Goal: Task Accomplishment & Management: Complete application form

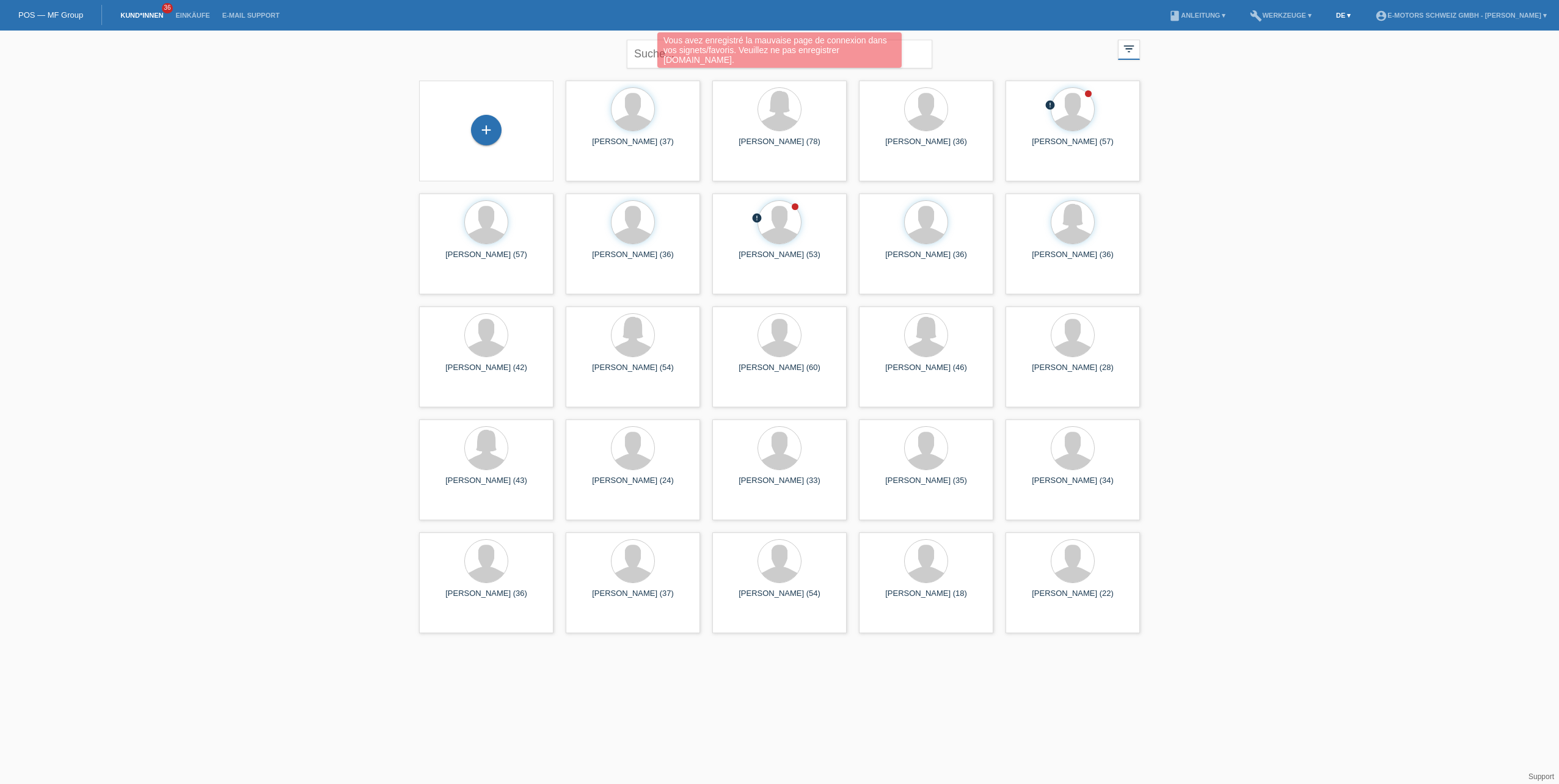
click at [1330, 16] on link "DE ▾" at bounding box center [1344, 15] width 27 height 7
click at [1308, 48] on span "Français" at bounding box center [1294, 46] width 34 height 15
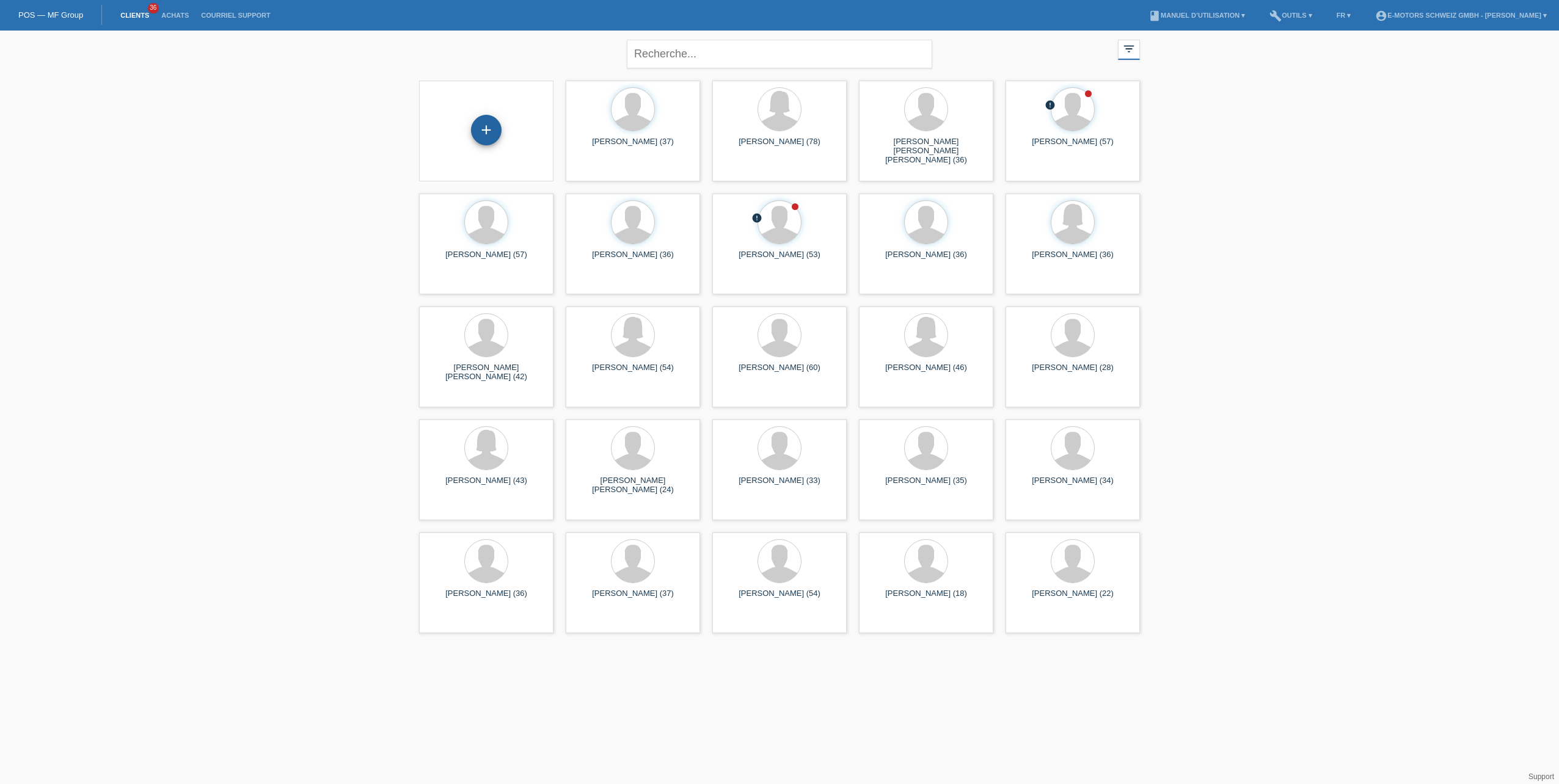
click at [489, 126] on div "+" at bounding box center [487, 130] width 30 height 30
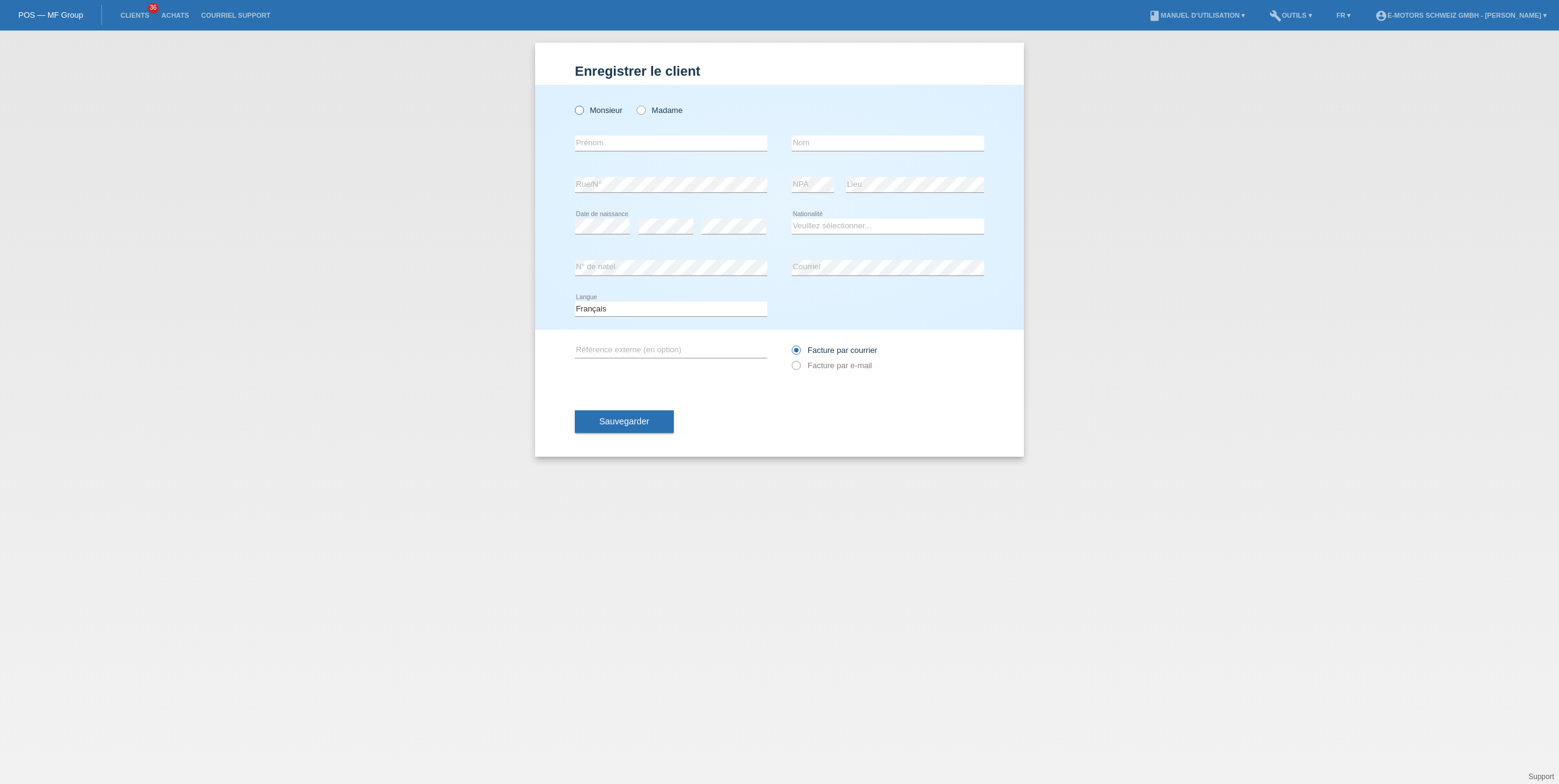
click at [573, 104] on icon at bounding box center [573, 104] width 0 height 0
click at [579, 113] on input "Monsieur" at bounding box center [579, 109] width 8 height 8
radio input "true"
drag, startPoint x: 607, startPoint y: 141, endPoint x: 630, endPoint y: 142, distance: 23.0
click at [607, 141] on input "text" at bounding box center [671, 143] width 192 height 15
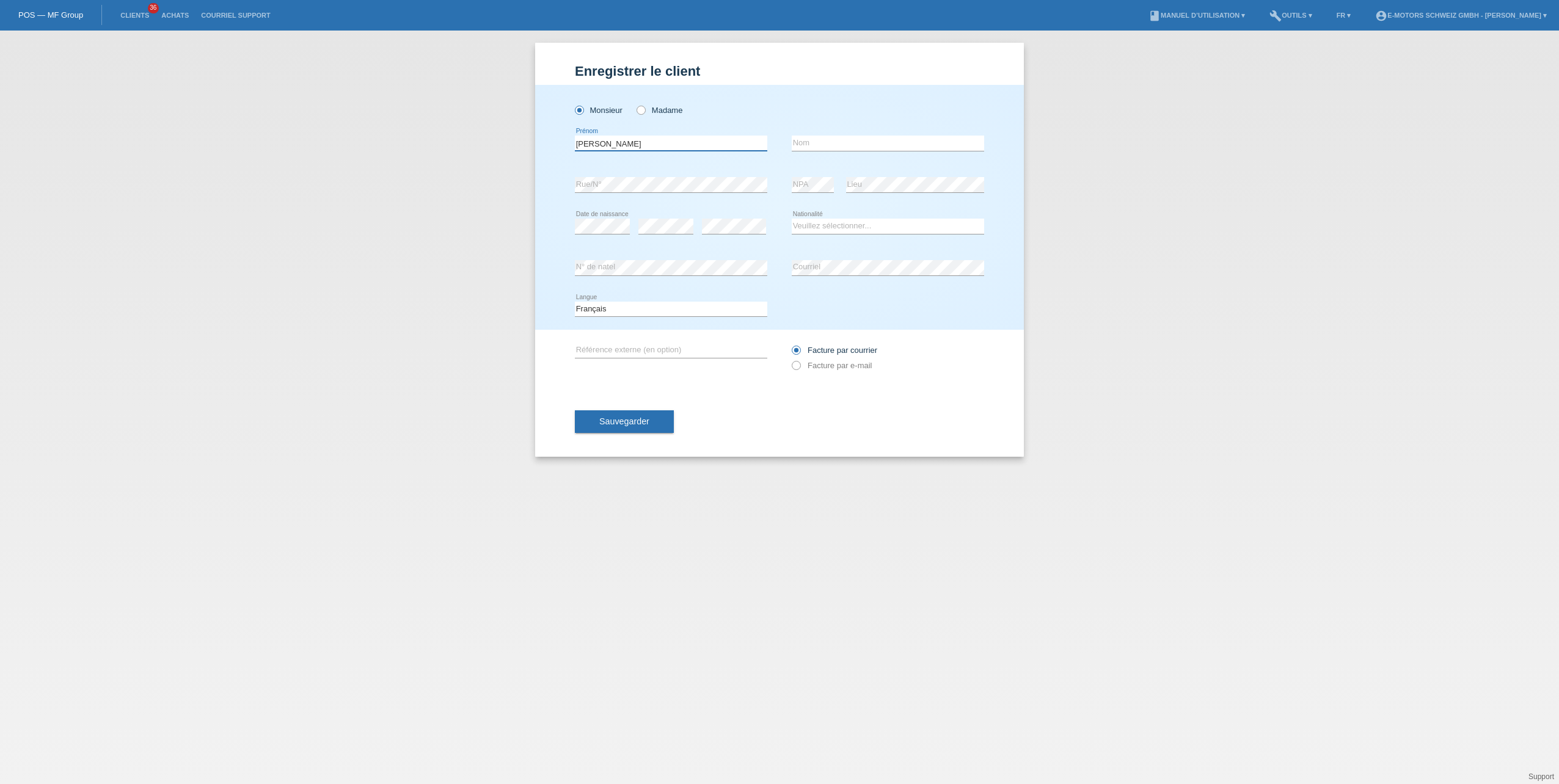
type input "Jérémy"
type input "Ahmad"
click at [66, 17] on link "POS — MF Group" at bounding box center [51, 15] width 65 height 9
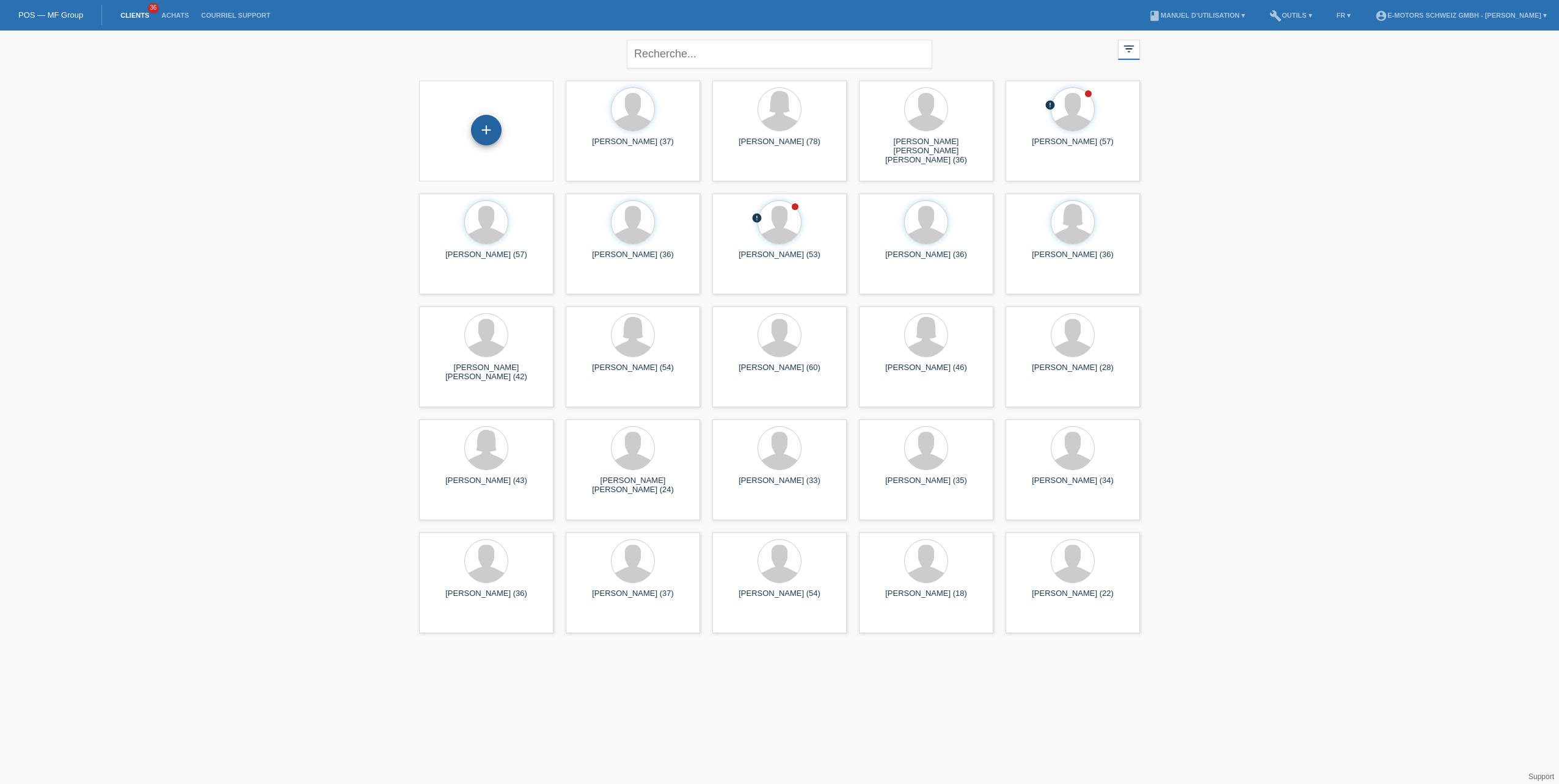
click at [487, 131] on div "+" at bounding box center [487, 130] width 30 height 30
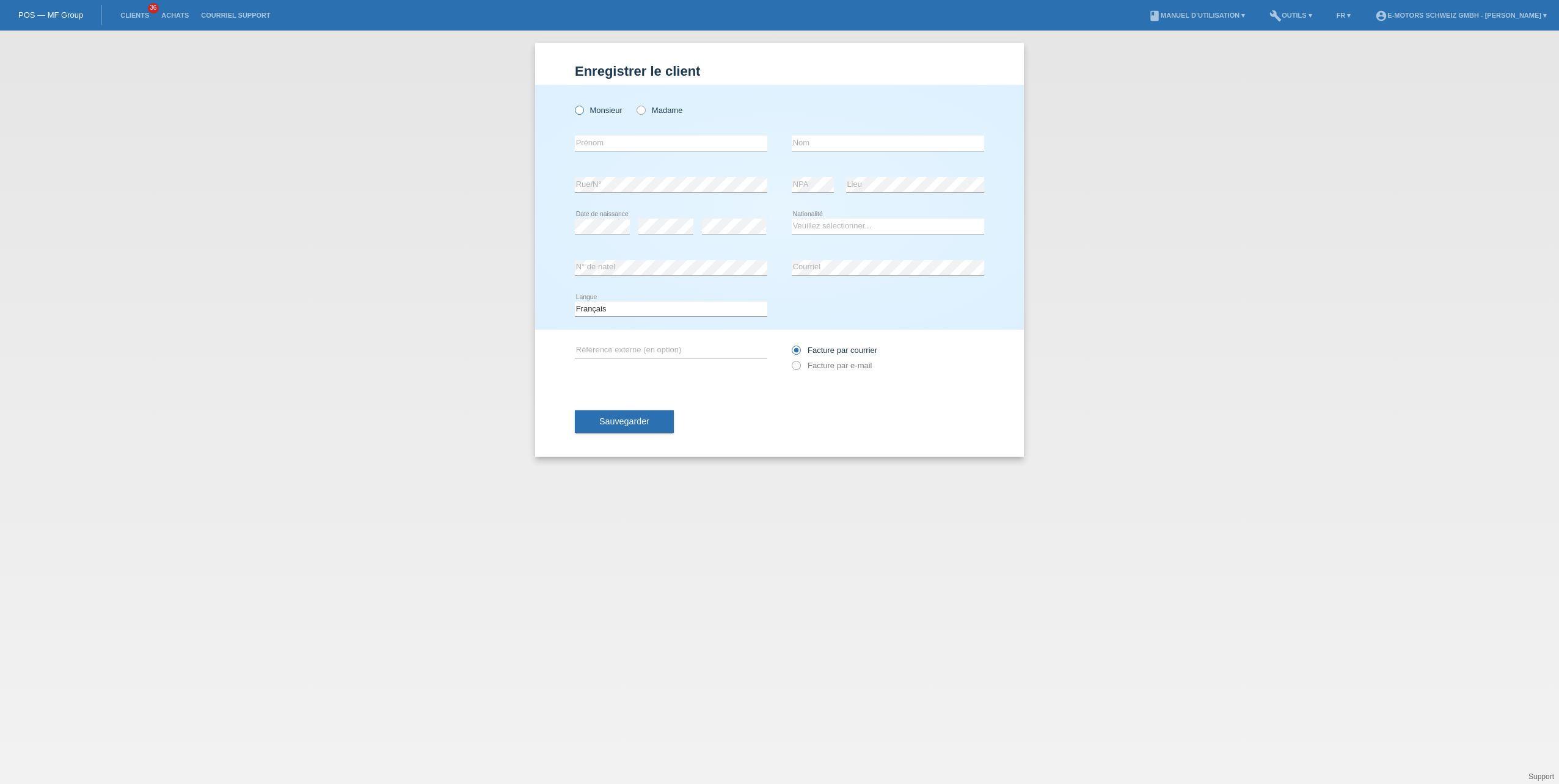
click at [585, 111] on label "Monsieur" at bounding box center [599, 110] width 48 height 9
click at [583, 111] on input "Monsieur" at bounding box center [579, 109] width 8 height 8
radio input "true"
click at [587, 144] on input "text" at bounding box center [671, 143] width 192 height 15
drag, startPoint x: 614, startPoint y: 144, endPoint x: 567, endPoint y: 144, distance: 47.0
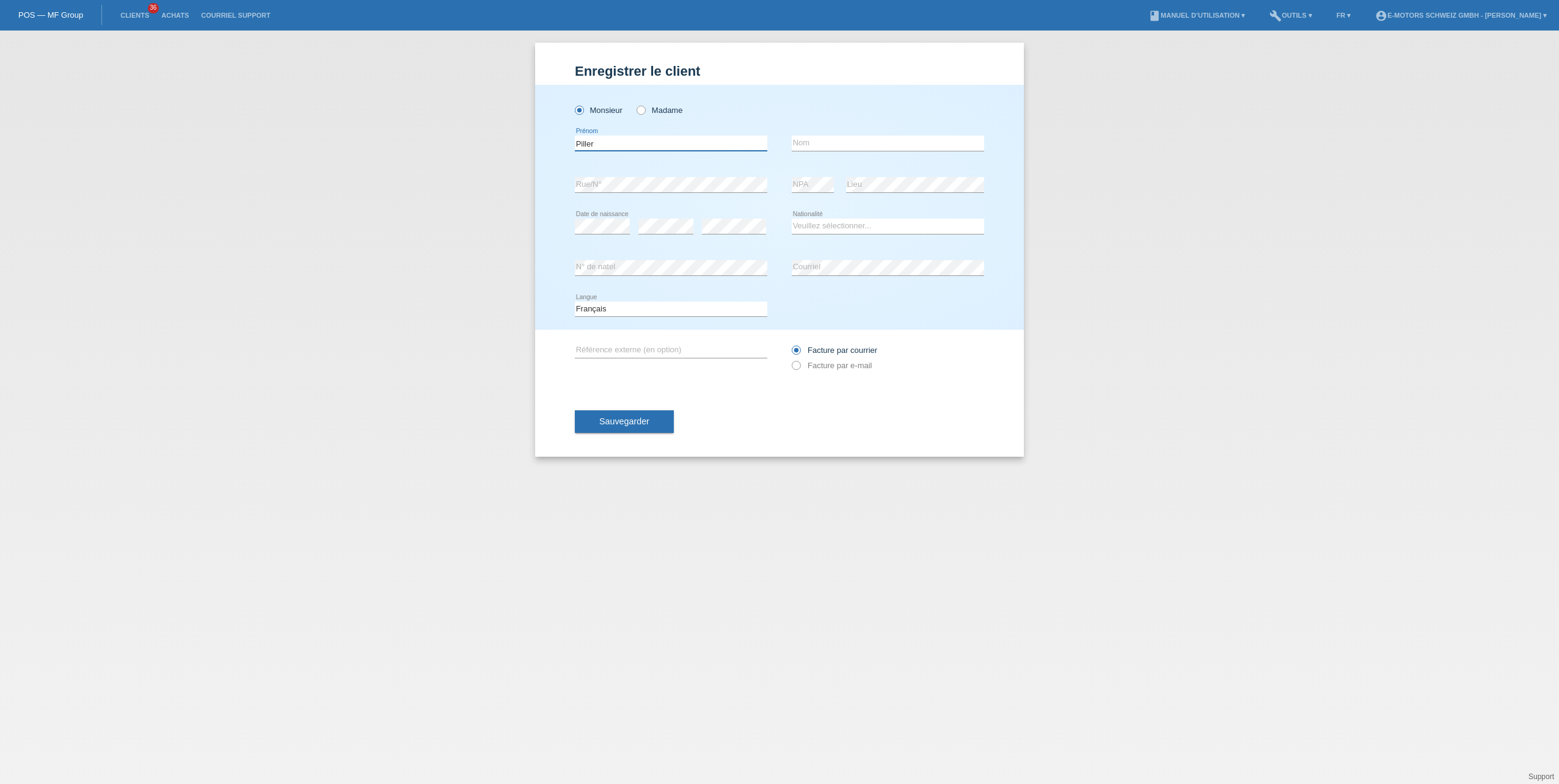
click at [567, 144] on div "Monsieur Madame Piller error Prénom" at bounding box center [779, 207] width 489 height 245
type input "Piller"
click at [826, 141] on input "text" at bounding box center [888, 143] width 192 height 15
paste input "Piller"
type input "Piller"
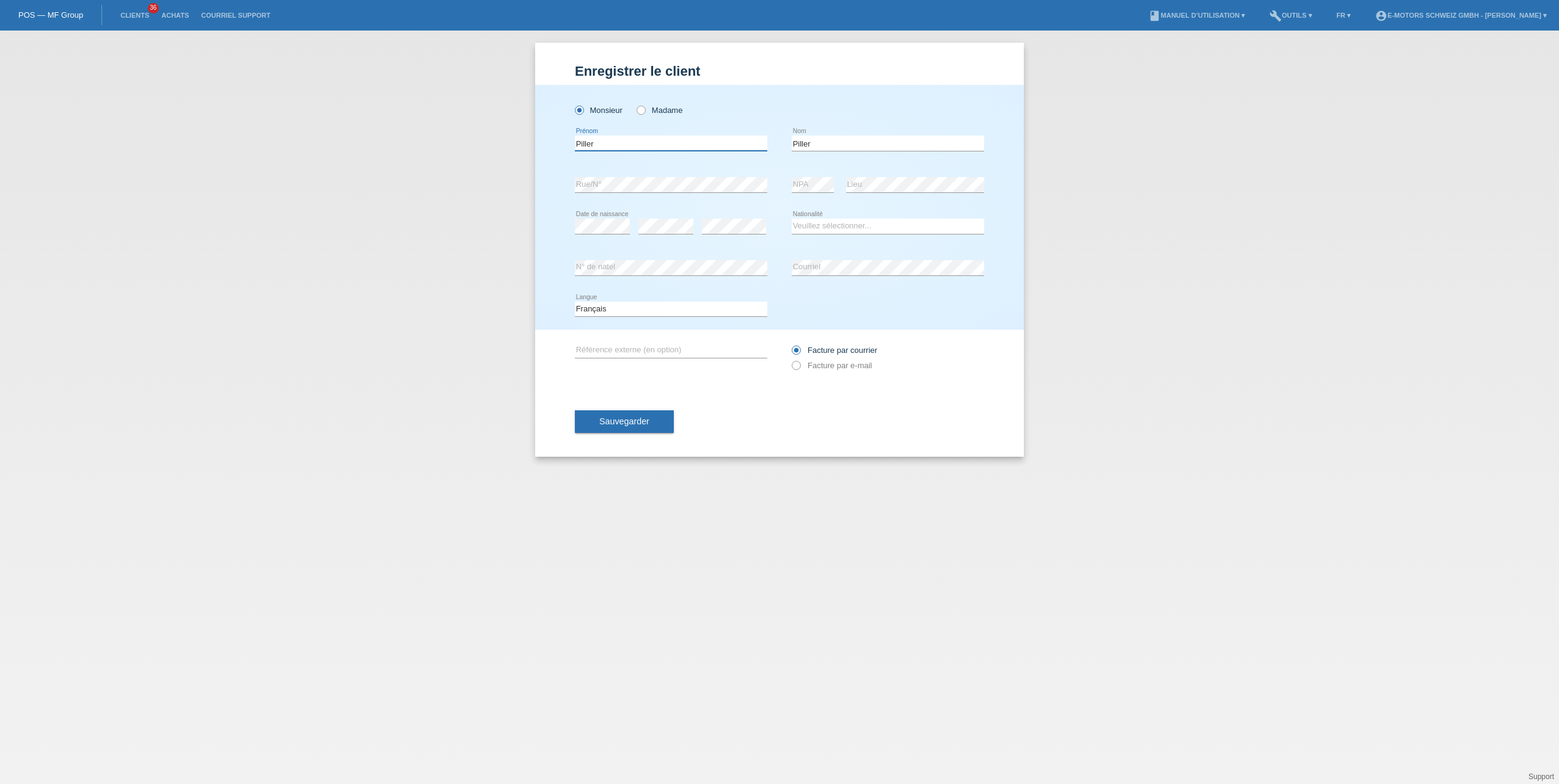
drag, startPoint x: 649, startPoint y: 144, endPoint x: 559, endPoint y: 144, distance: 90.0
click at [559, 144] on div "Monsieur Madame Piller error Prénom" at bounding box center [779, 207] width 489 height 245
click at [909, 158] on div "Piller error Nom" at bounding box center [888, 143] width 192 height 42
click at [660, 226] on div "error" at bounding box center [665, 227] width 55 height 42
click at [631, 421] on span "Sauvegarder" at bounding box center [624, 421] width 50 height 10
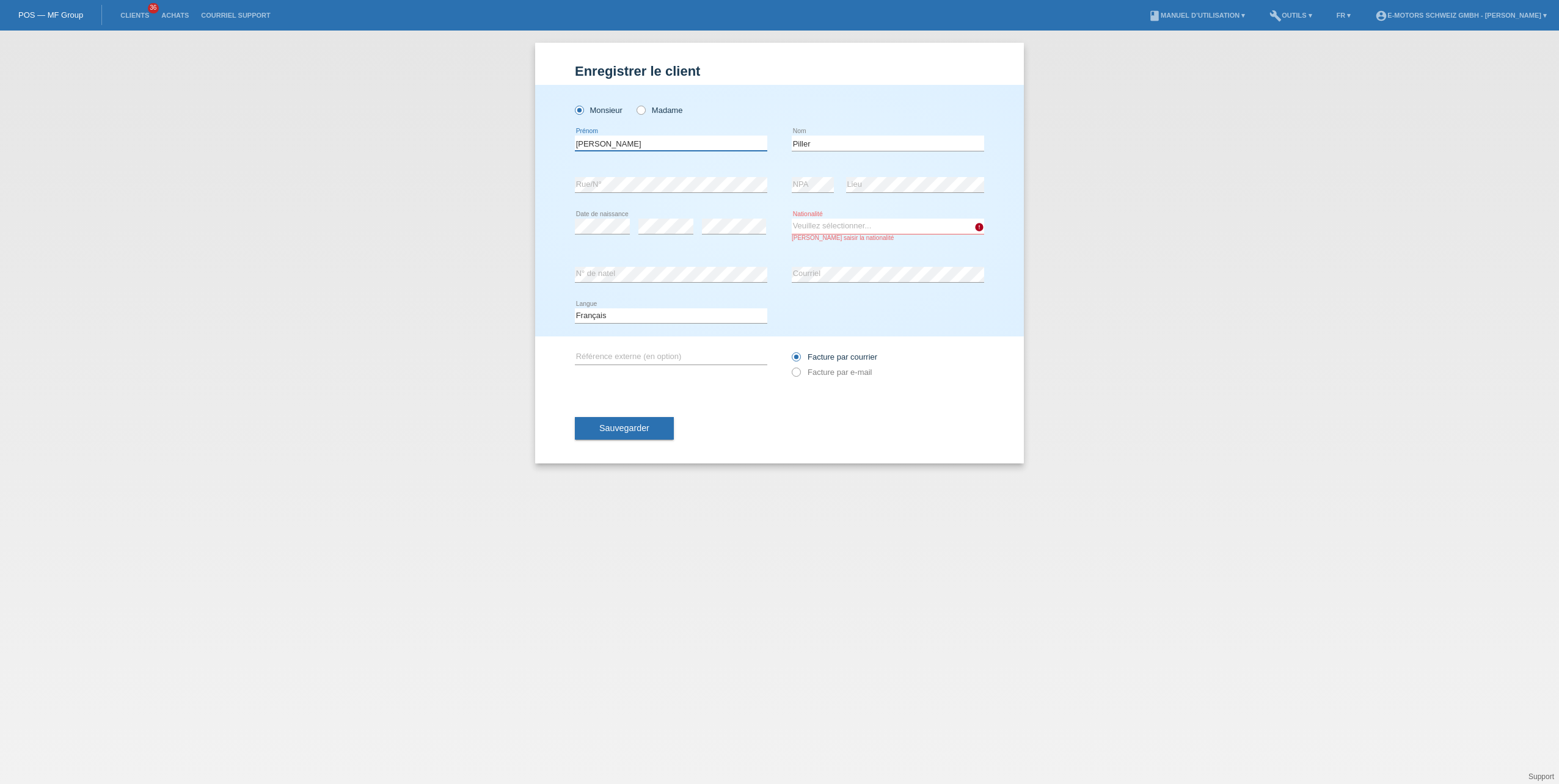
click at [651, 140] on input "Gabriel Nicolass" at bounding box center [671, 143] width 192 height 15
type input "Gabriel Nicolas"
click at [900, 223] on select "Veuillez sélectionner... Suisse Allemagne Autriche Liechtenstein ------------ A…" at bounding box center [888, 226] width 192 height 15
select select "CH"
click at [792, 219] on select "Veuillez sélectionner... Suisse Allemagne Autriche Liechtenstein ------------ A…" at bounding box center [888, 226] width 192 height 15
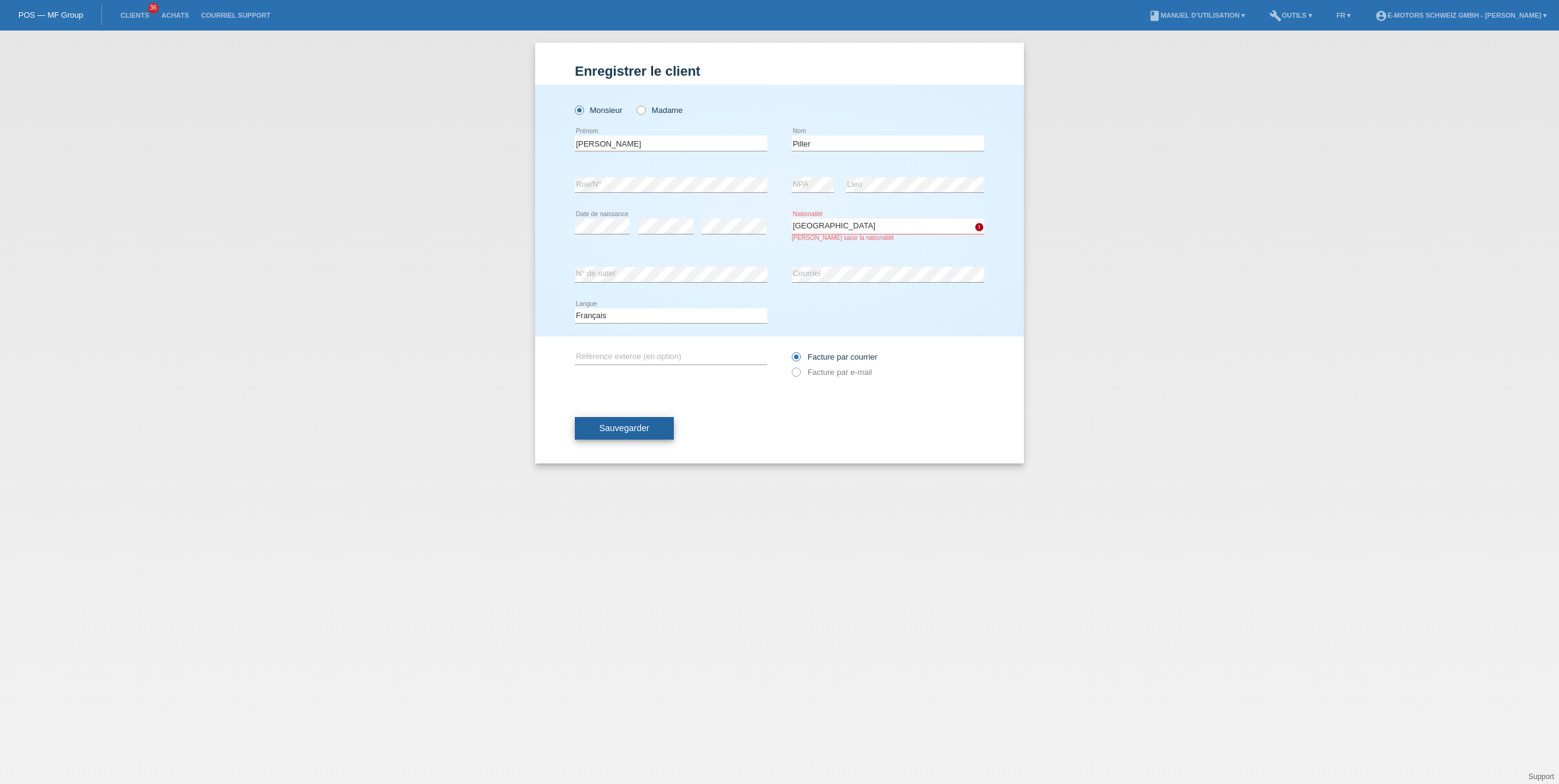
click at [656, 431] on button "Sauvegarder" at bounding box center [624, 429] width 99 height 23
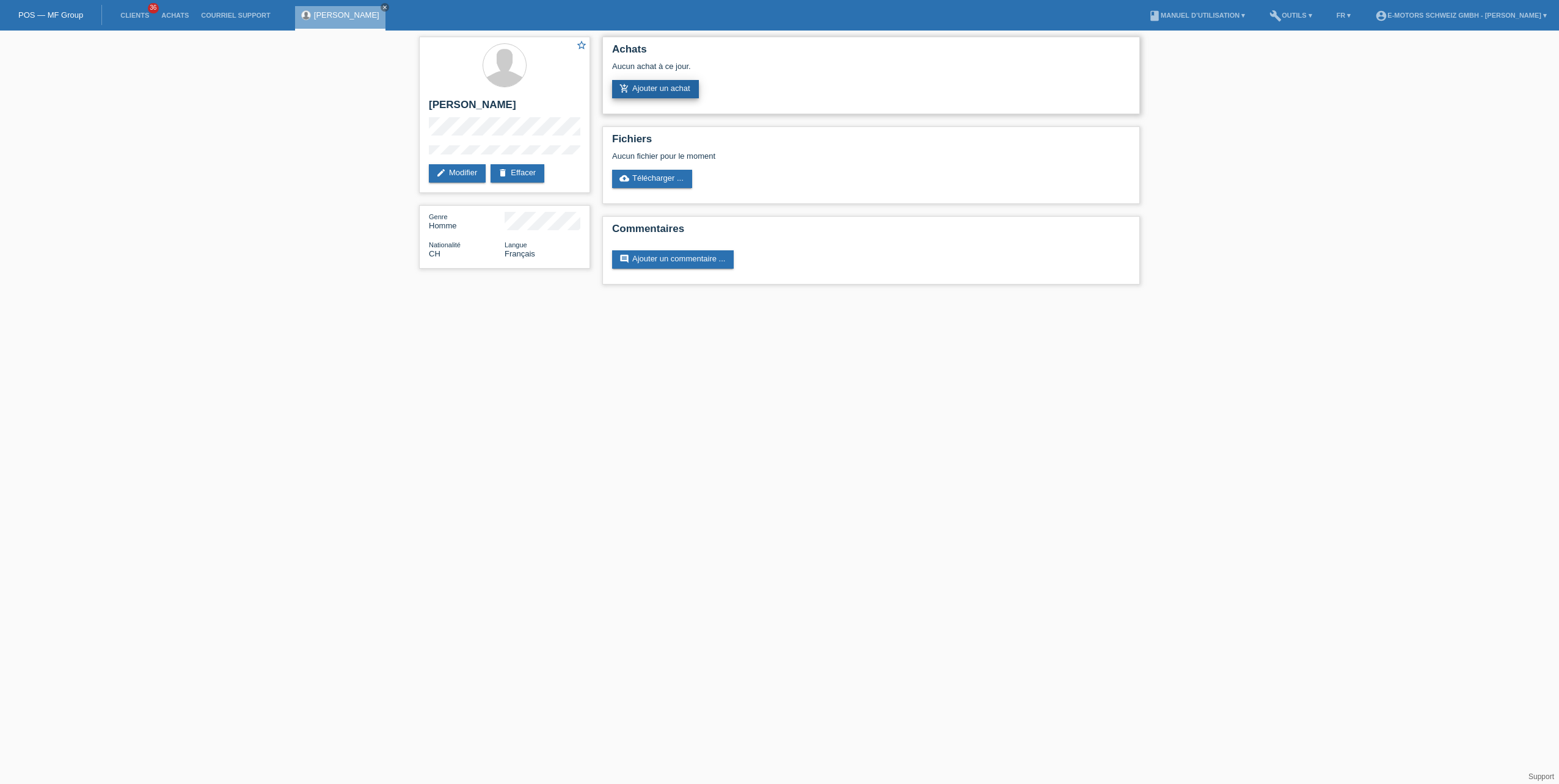
click at [651, 82] on link "add_shopping_cart Ajouter un achat" at bounding box center [656, 89] width 87 height 19
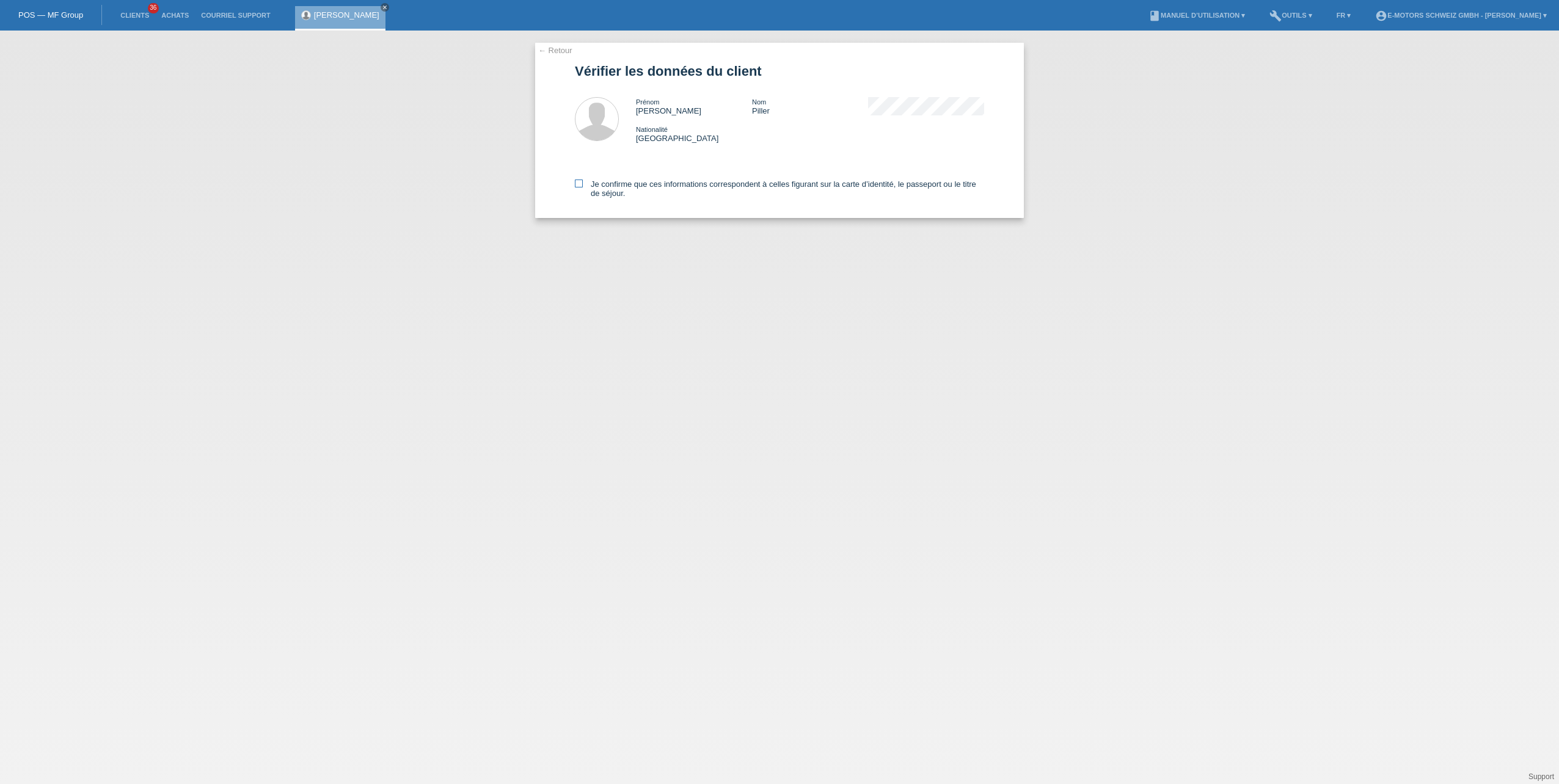
click at [584, 184] on label "Je confirme que ces informations correspondent à celles figurant sur la carte d…" at bounding box center [779, 189] width 410 height 19
click at [583, 184] on input "Je confirme que ces informations correspondent à celles figurant sur la carte d…" at bounding box center [579, 184] width 8 height 8
checkbox input "true"
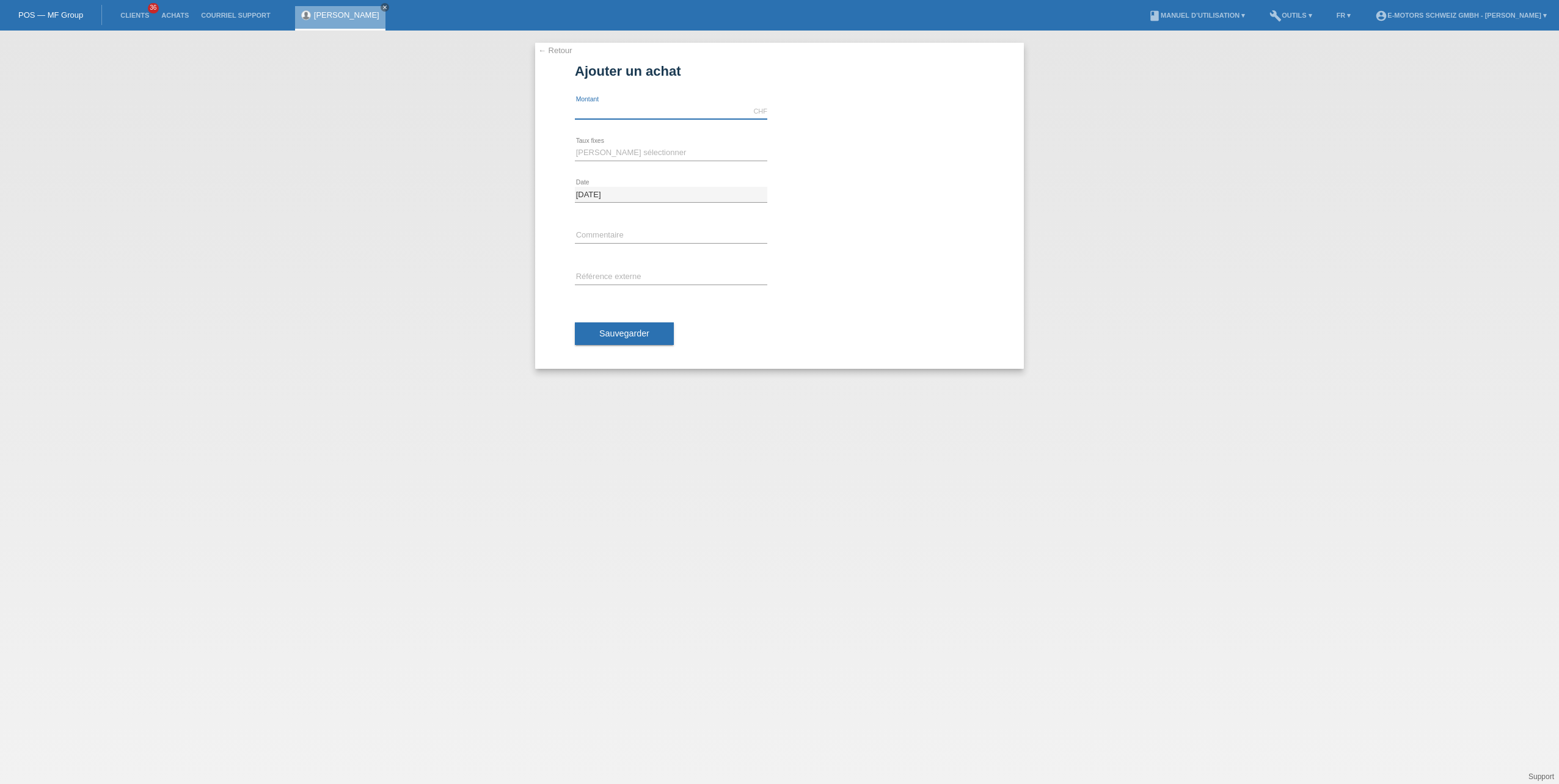
click at [620, 111] on input "text" at bounding box center [671, 111] width 192 height 15
type input "3790.00"
click at [618, 150] on select "[PERSON_NAME] sélectionner 12 versements 24 versements 36 versements 48 verseme…" at bounding box center [671, 152] width 192 height 15
select select "214"
click at [575, 145] on select "[PERSON_NAME] sélectionner 12 versements 24 versements 36 versements 48 verseme…" at bounding box center [671, 152] width 192 height 15
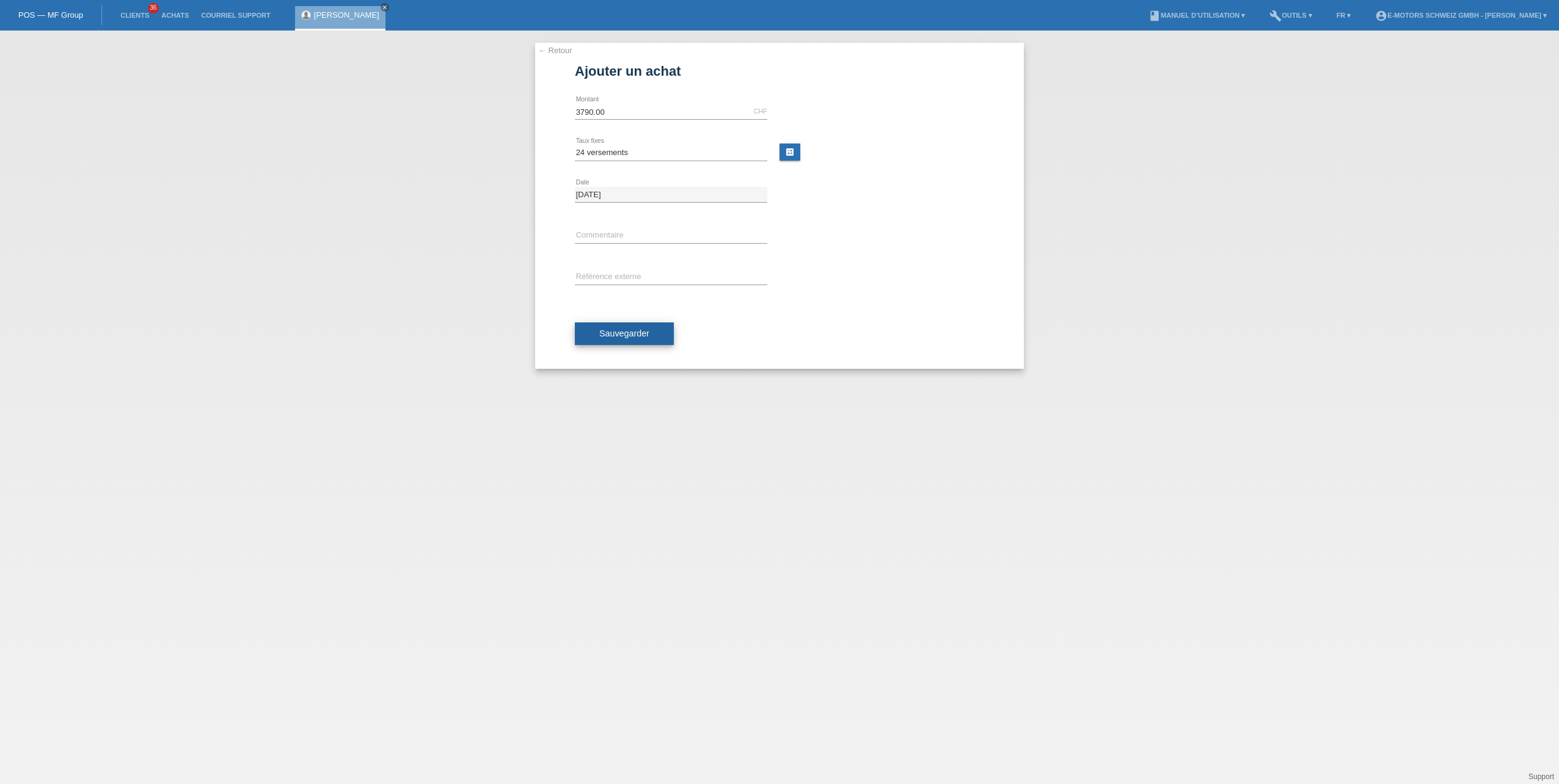
click at [638, 334] on span "Sauvegarder" at bounding box center [624, 333] width 50 height 10
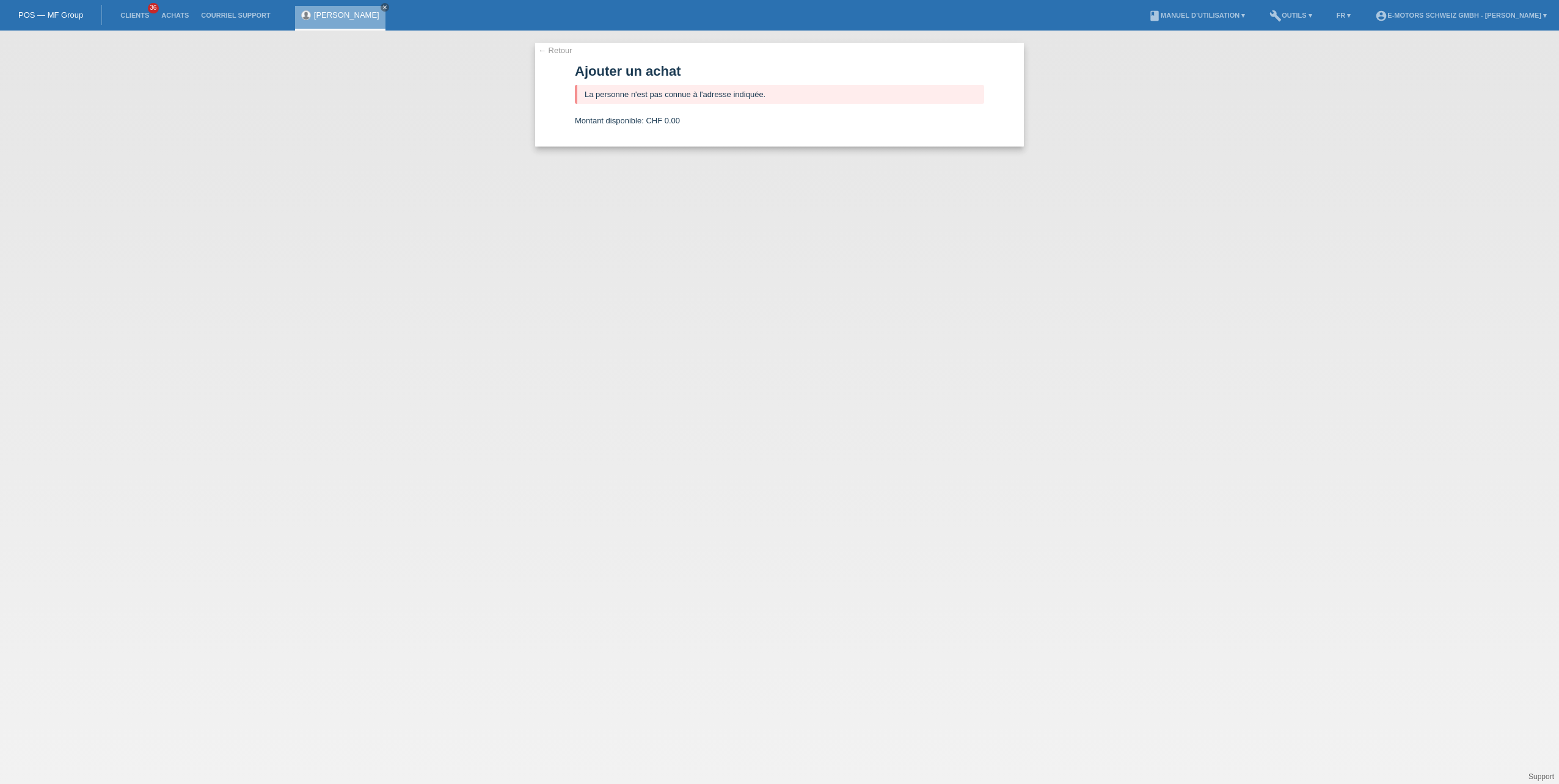
click at [559, 51] on link "← Retour" at bounding box center [555, 50] width 34 height 9
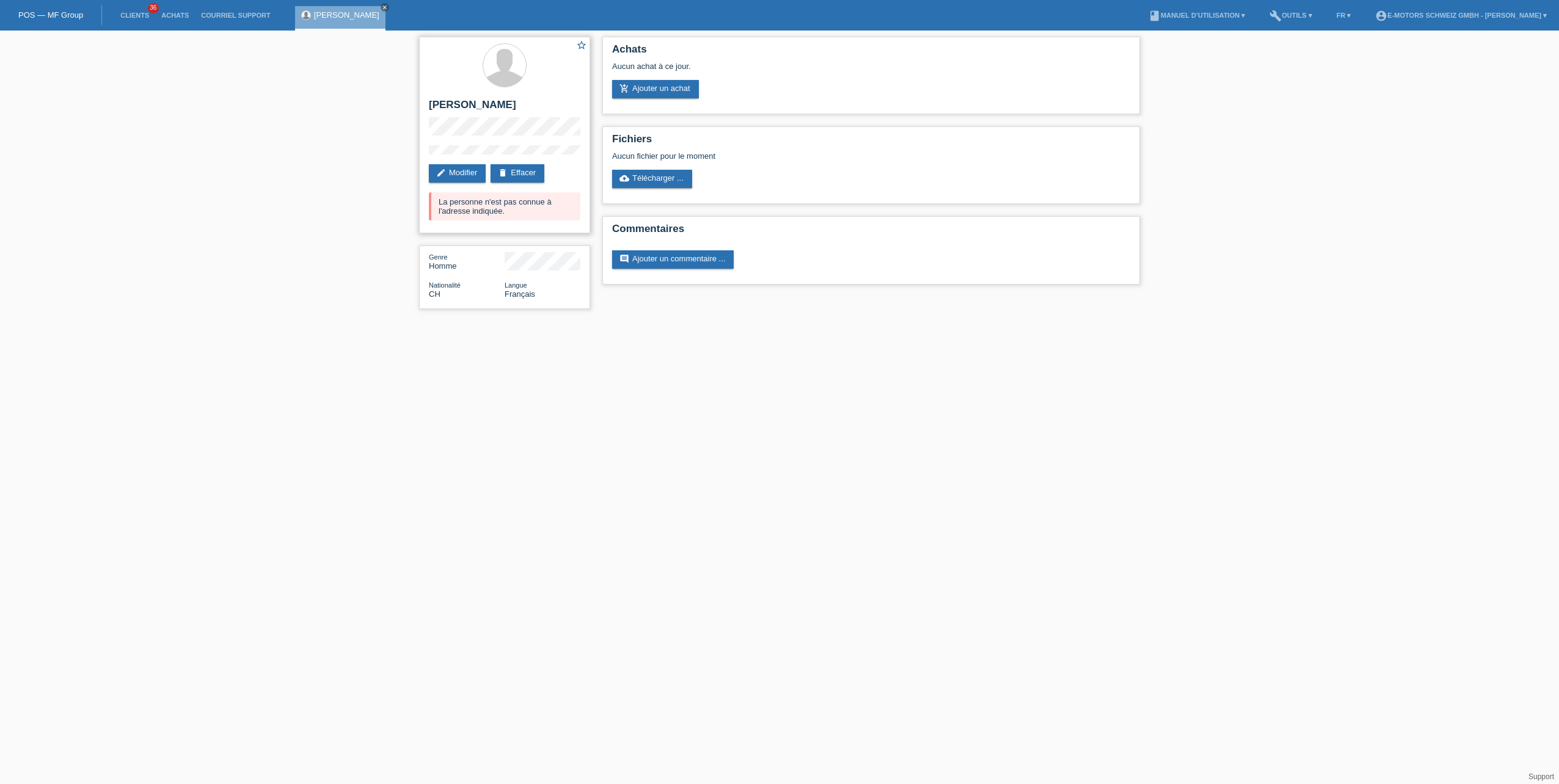
click at [534, 203] on div "La personne n'est pas connue à l'adresse indiquée." at bounding box center [504, 206] width 152 height 28
drag, startPoint x: 534, startPoint y: 203, endPoint x: 526, endPoint y: 211, distance: 11.3
click at [526, 211] on div "La personne n'est pas connue à l'adresse indiquée." at bounding box center [504, 206] width 152 height 28
drag, startPoint x: 511, startPoint y: 215, endPoint x: 435, endPoint y: 202, distance: 77.1
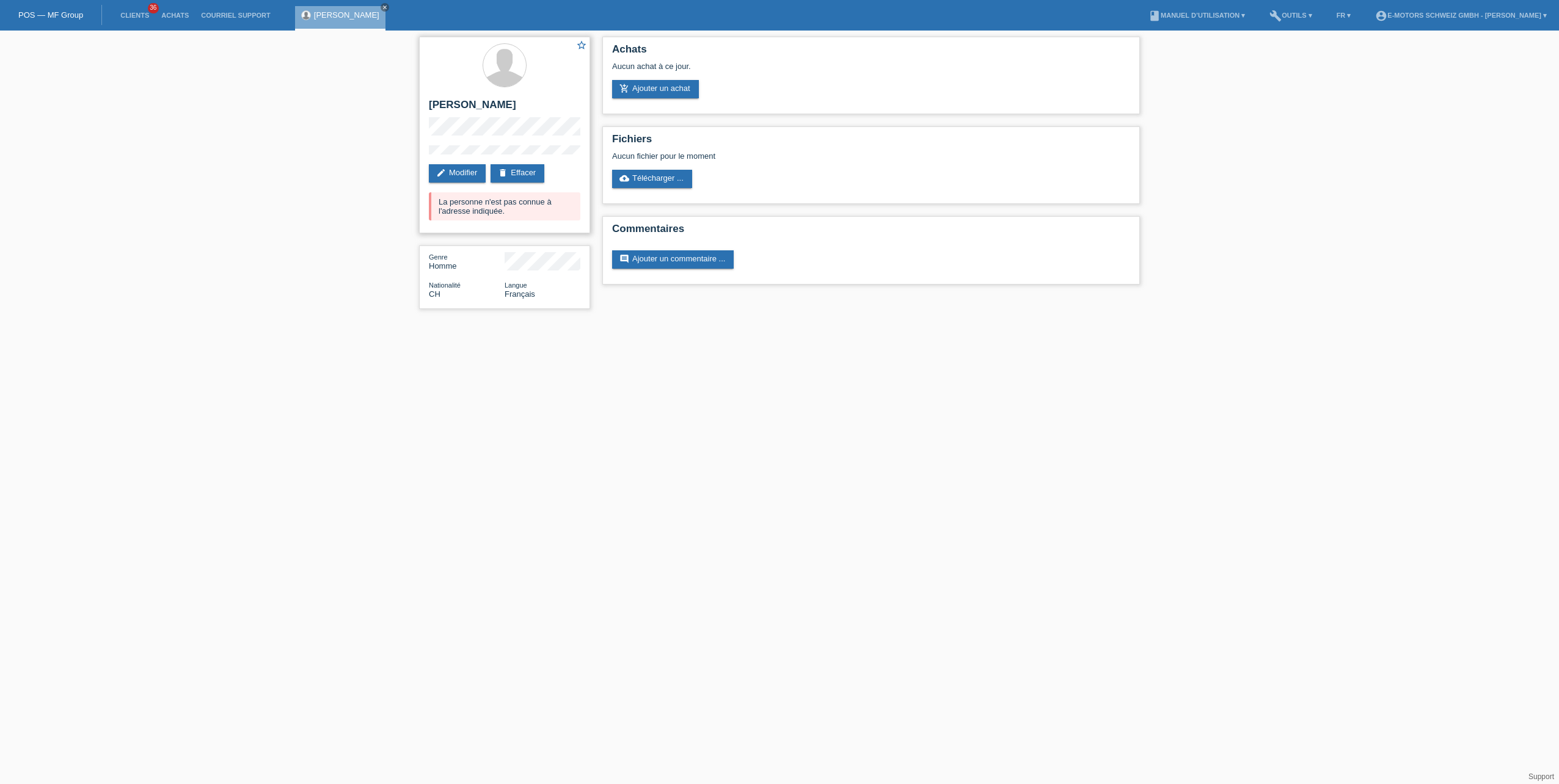
click at [435, 202] on div "La personne n'est pas connue à l'adresse indiquée." at bounding box center [504, 206] width 152 height 28
drag, startPoint x: 435, startPoint y: 202, endPoint x: 429, endPoint y: 206, distance: 7.2
click at [429, 206] on div "La personne n'est pas connue à l'adresse indiquée." at bounding box center [504, 206] width 152 height 28
drag, startPoint x: 508, startPoint y: 211, endPoint x: 437, endPoint y: 189, distance: 74.3
click at [437, 189] on div "star_border [PERSON_NAME] edit Modifier delete Effacer La personne n'est pas co…" at bounding box center [504, 135] width 171 height 197
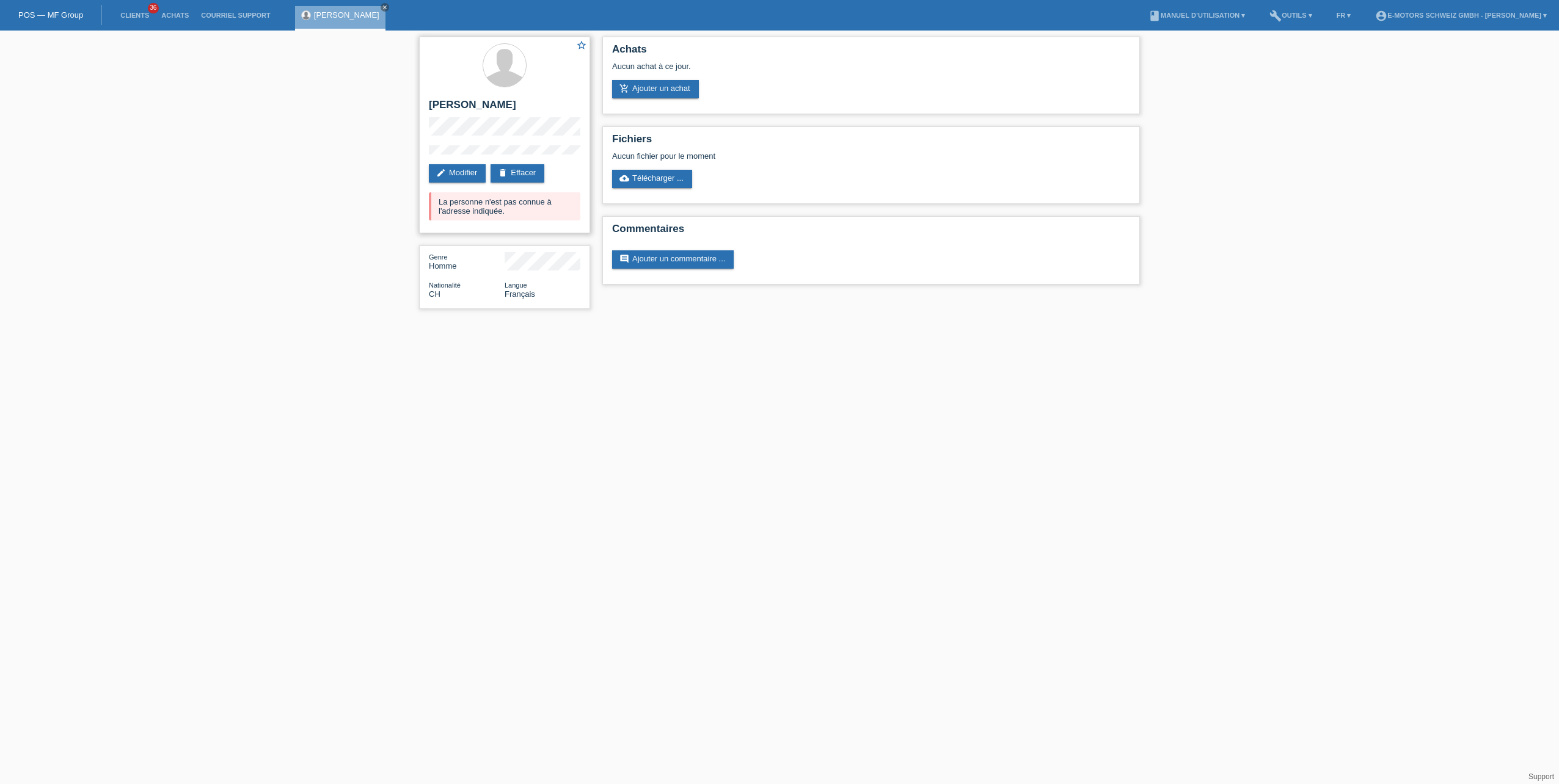
drag, startPoint x: 437, startPoint y: 189, endPoint x: 529, endPoint y: 209, distance: 94.1
click at [529, 209] on div "La personne n'est pas connue à l'adresse indiquée." at bounding box center [504, 206] width 152 height 28
drag, startPoint x: 521, startPoint y: 217, endPoint x: 431, endPoint y: 201, distance: 91.4
click at [431, 201] on div "La personne n'est pas connue à l'adresse indiquée." at bounding box center [504, 206] width 152 height 28
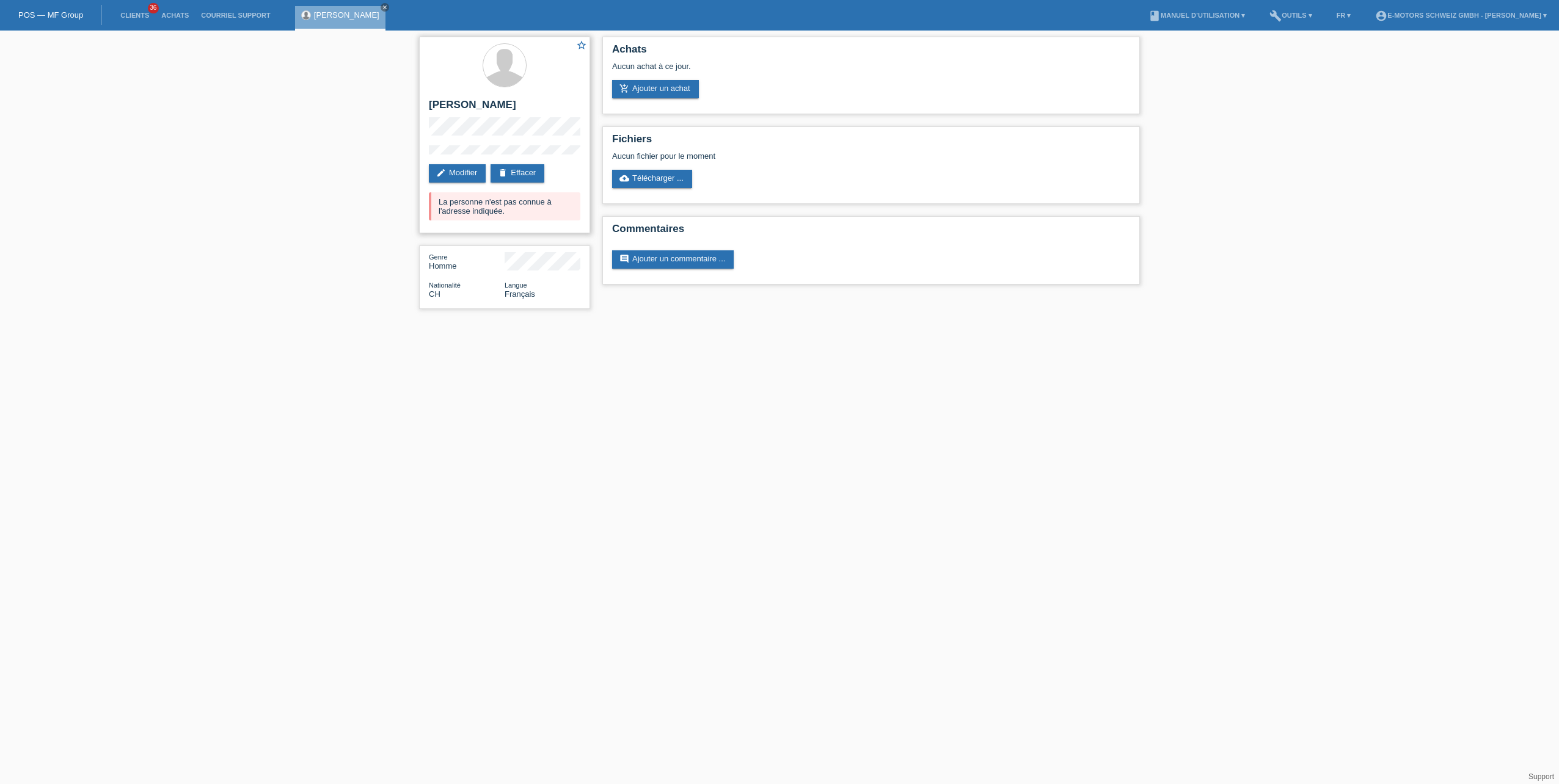
drag, startPoint x: 506, startPoint y: 210, endPoint x: 433, endPoint y: 201, distance: 73.6
click at [433, 201] on div "La personne n'est pas connue à l'adresse indiquée." at bounding box center [504, 206] width 152 height 28
